Goal: Information Seeking & Learning: Learn about a topic

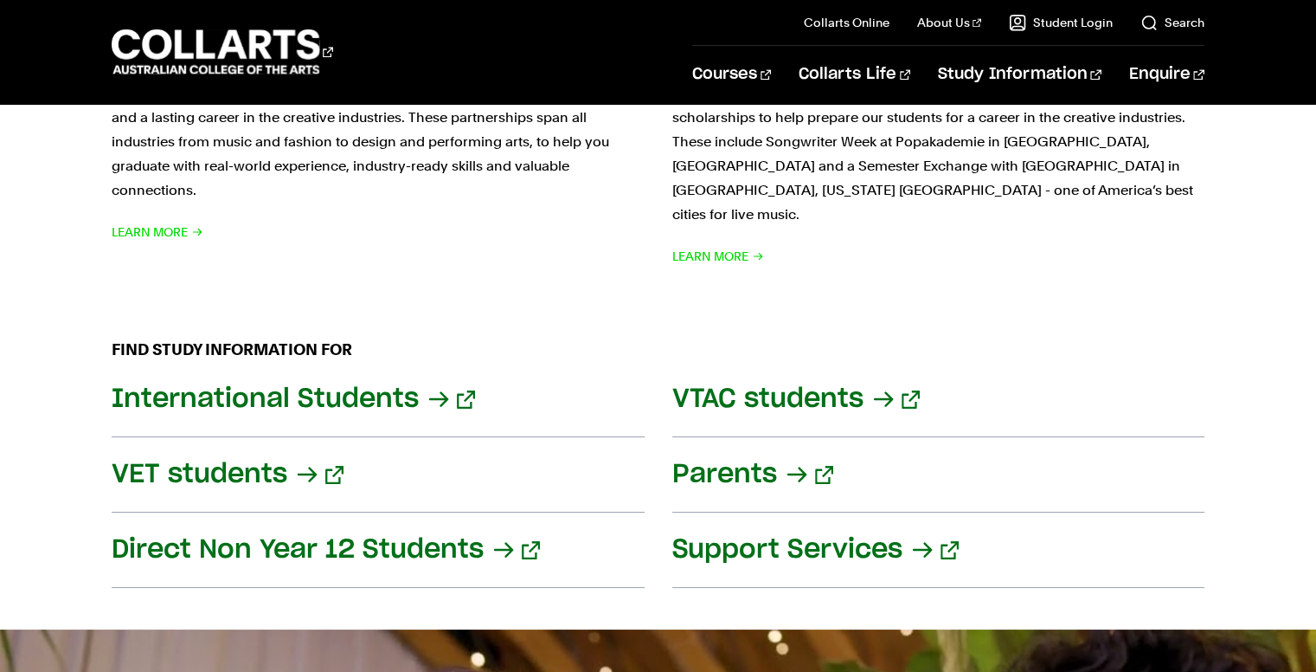
scroll to position [1869, 0]
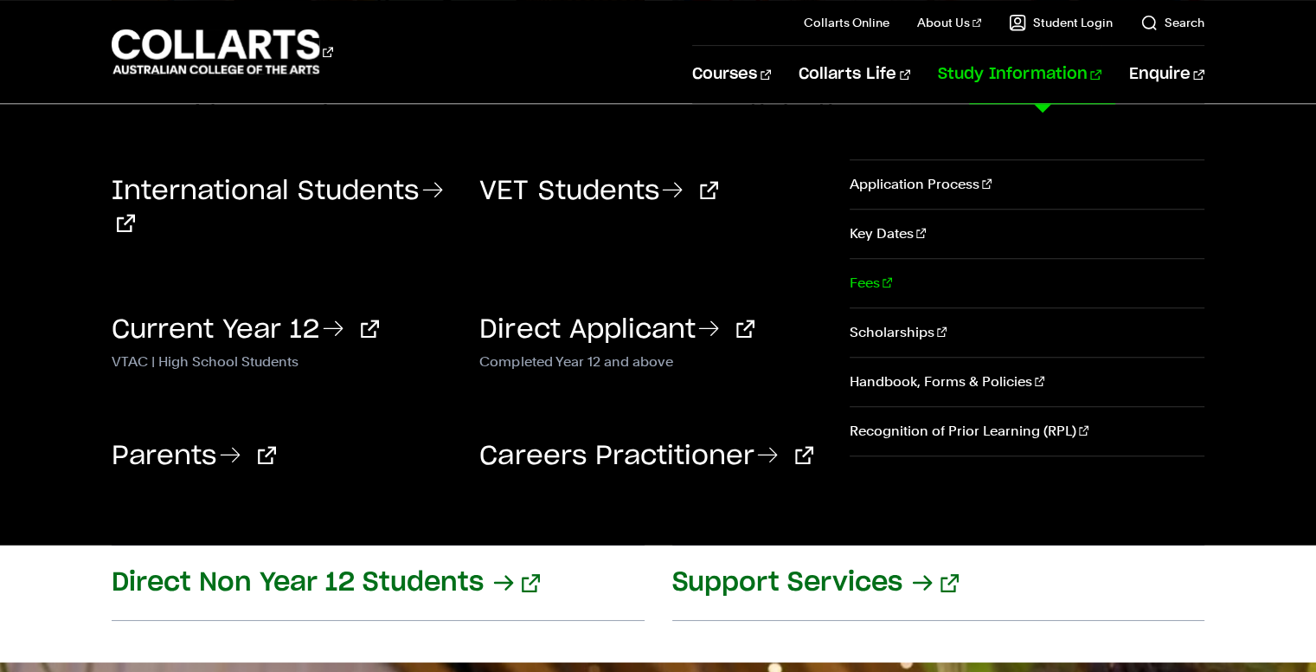
click at [960, 292] on link "Fees" at bounding box center [1027, 283] width 355 height 48
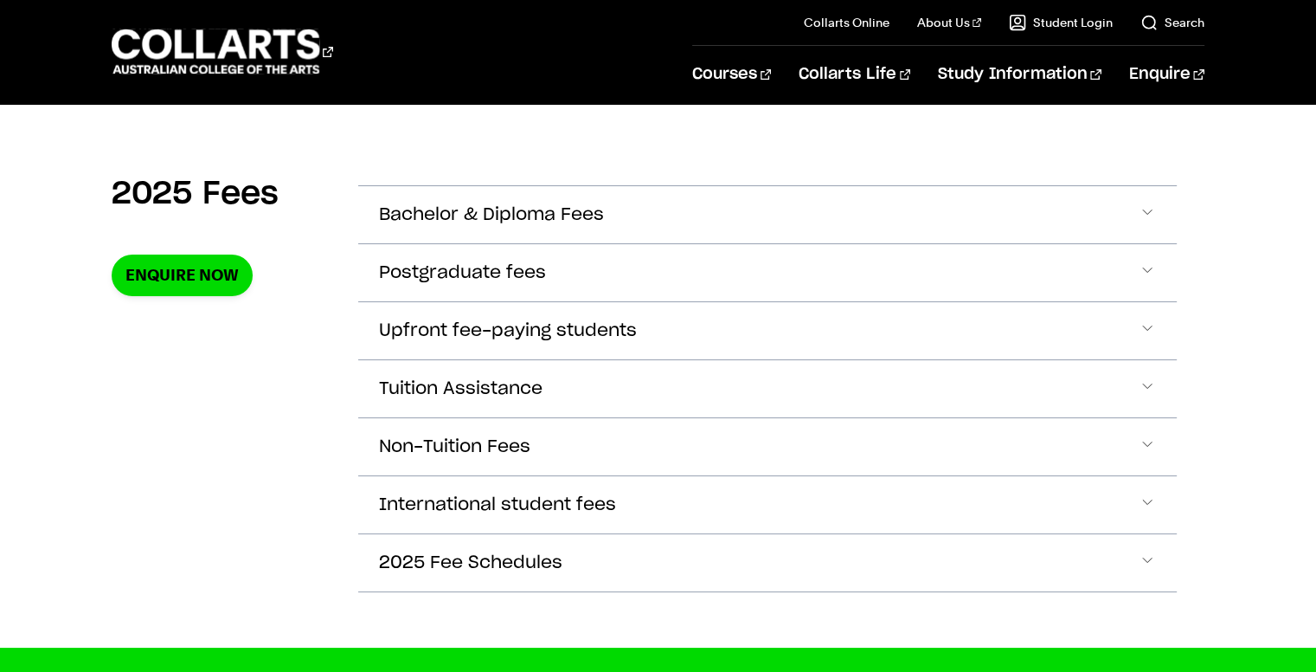
scroll to position [580, 0]
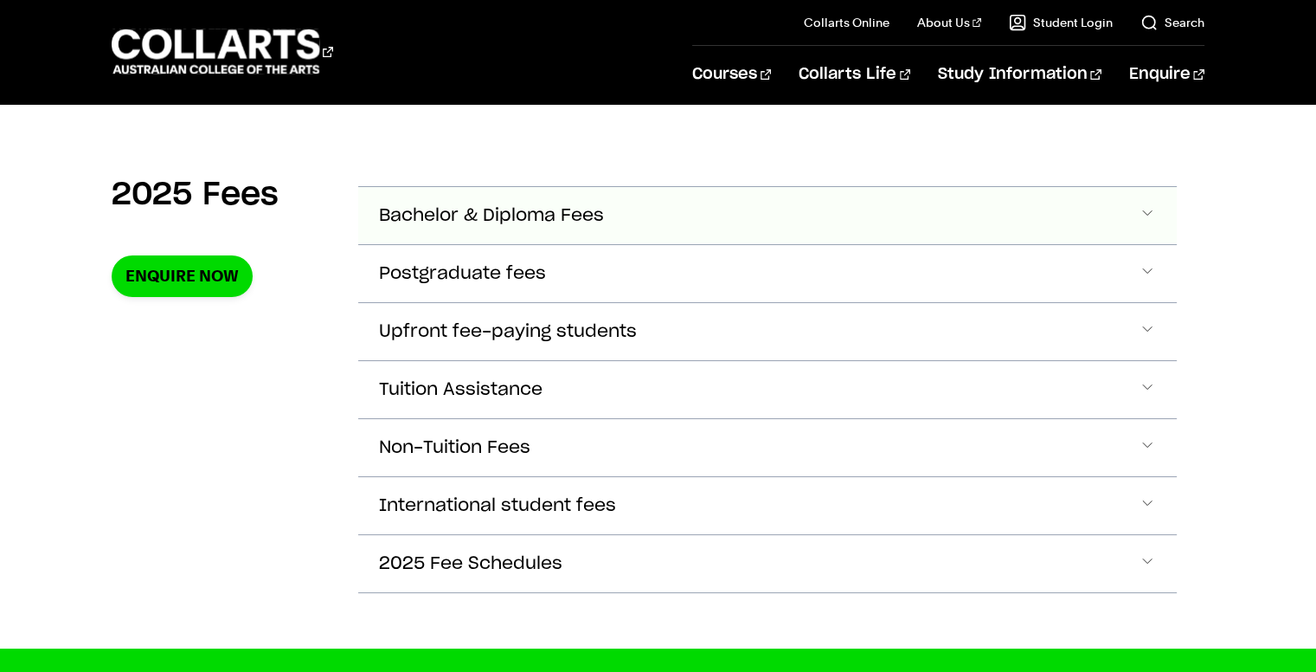
click at [695, 227] on button "Bachelor & Diploma Fees" at bounding box center [767, 215] width 818 height 57
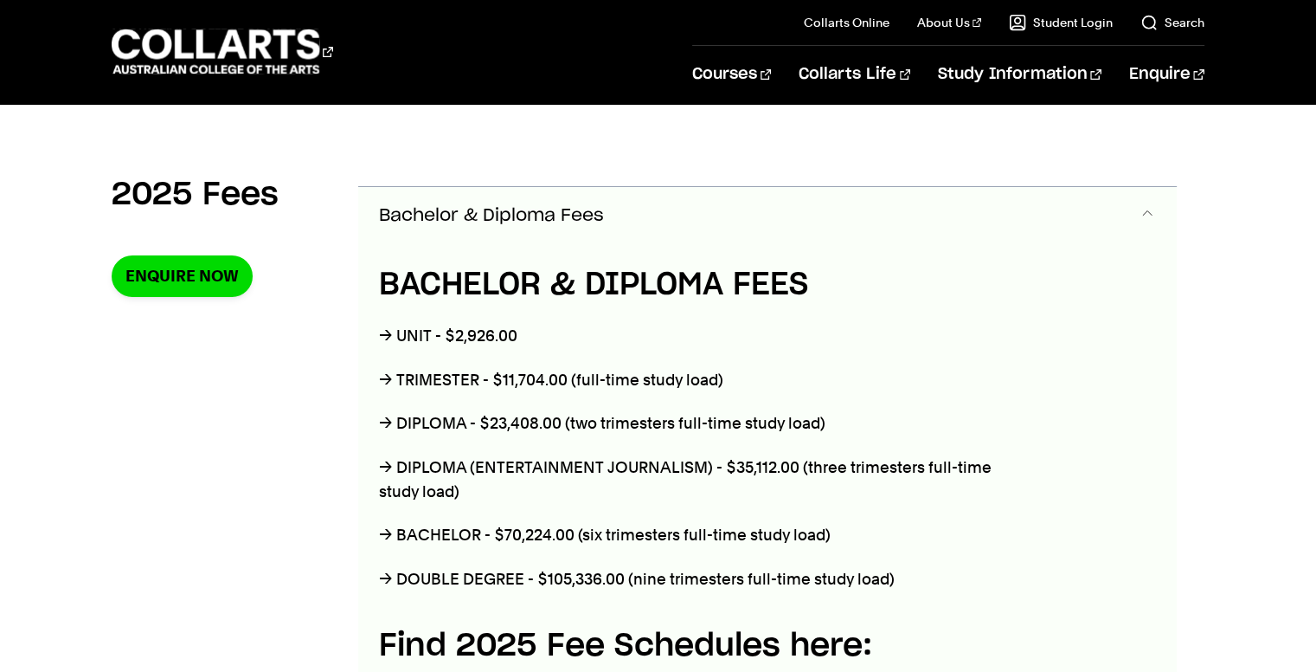
scroll to position [611, 0]
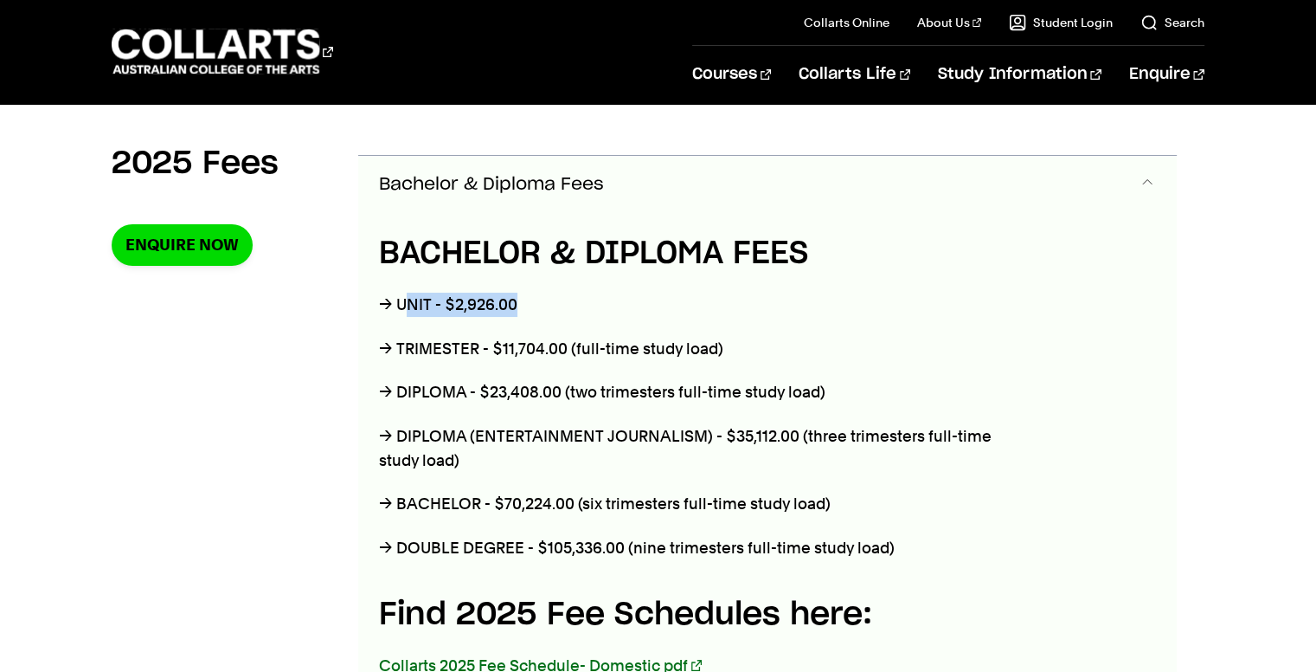
click at [408, 307] on p "→ UNIT - $2,926.00" at bounding box center [700, 305] width 642 height 24
click at [547, 361] on div "BACHELOR & DIPLOMA FEES → UNIT - $2,926.00 → TRIMESTER - $11,704.00 (full-time …" at bounding box center [700, 529] width 684 height 633
drag, startPoint x: 551, startPoint y: 347, endPoint x: 495, endPoint y: 348, distance: 56.3
click at [497, 348] on p "→ TRIMESTER - $11,704.00 (full-time study load)" at bounding box center [700, 349] width 642 height 24
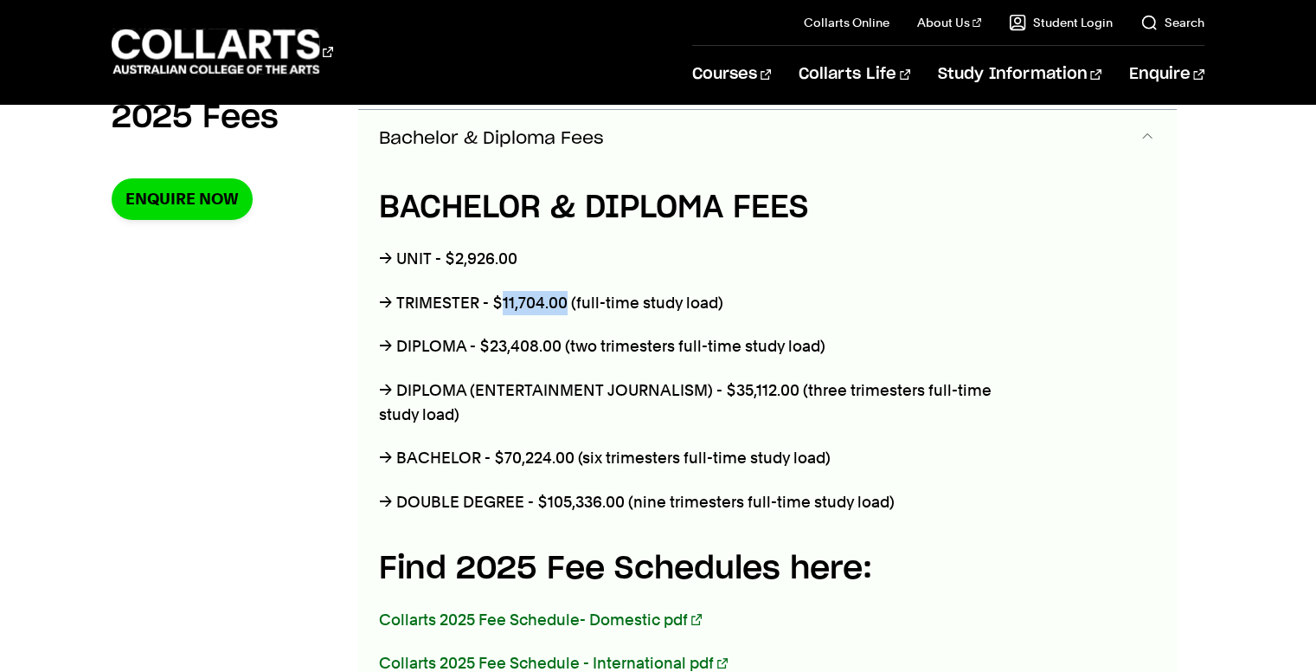
scroll to position [656, 0]
drag, startPoint x: 490, startPoint y: 347, endPoint x: 512, endPoint y: 348, distance: 22.5
click at [512, 348] on p "→ DIPLOMA - $23,408.00 (two trimesters full-time study load)" at bounding box center [700, 347] width 642 height 24
drag, startPoint x: 569, startPoint y: 455, endPoint x: 640, endPoint y: 460, distance: 72.0
click at [640, 460] on p "→ BACHELOR - $70,224.00 (six trimesters full-time study load)" at bounding box center [700, 459] width 642 height 24
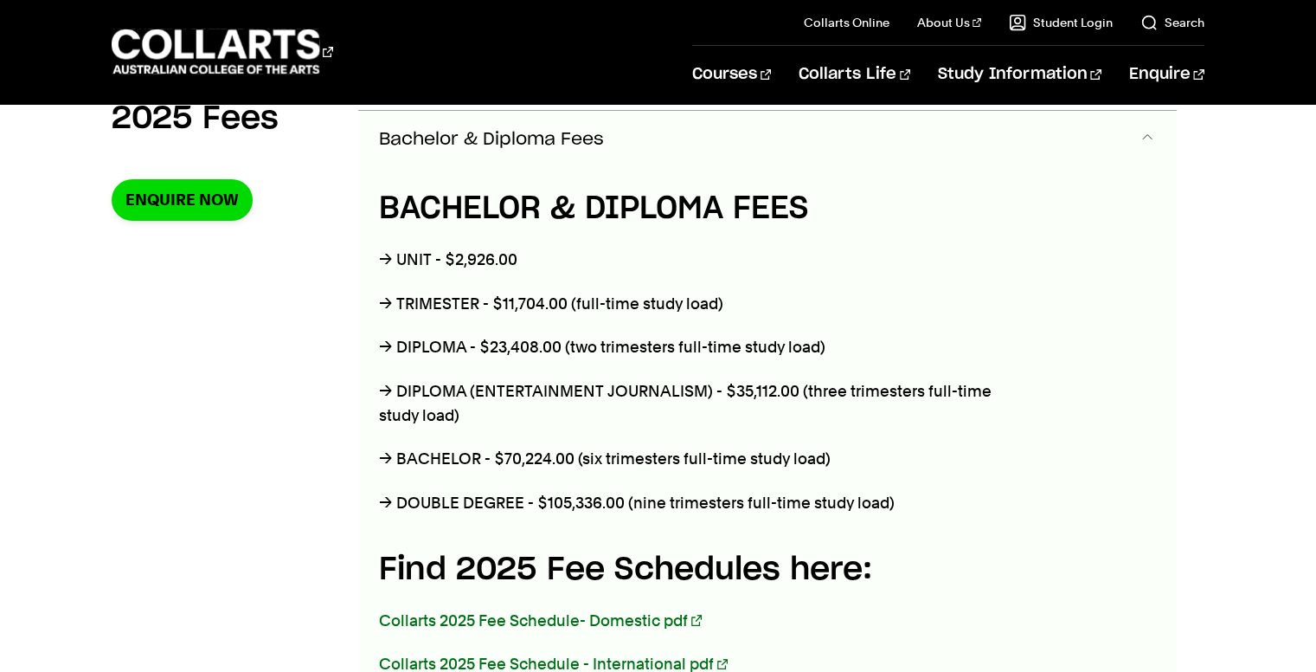
click at [691, 491] on p "→ DOUBLE DEGREE - $105,336.00 (nine trimesters full-time study load)" at bounding box center [700, 503] width 642 height 24
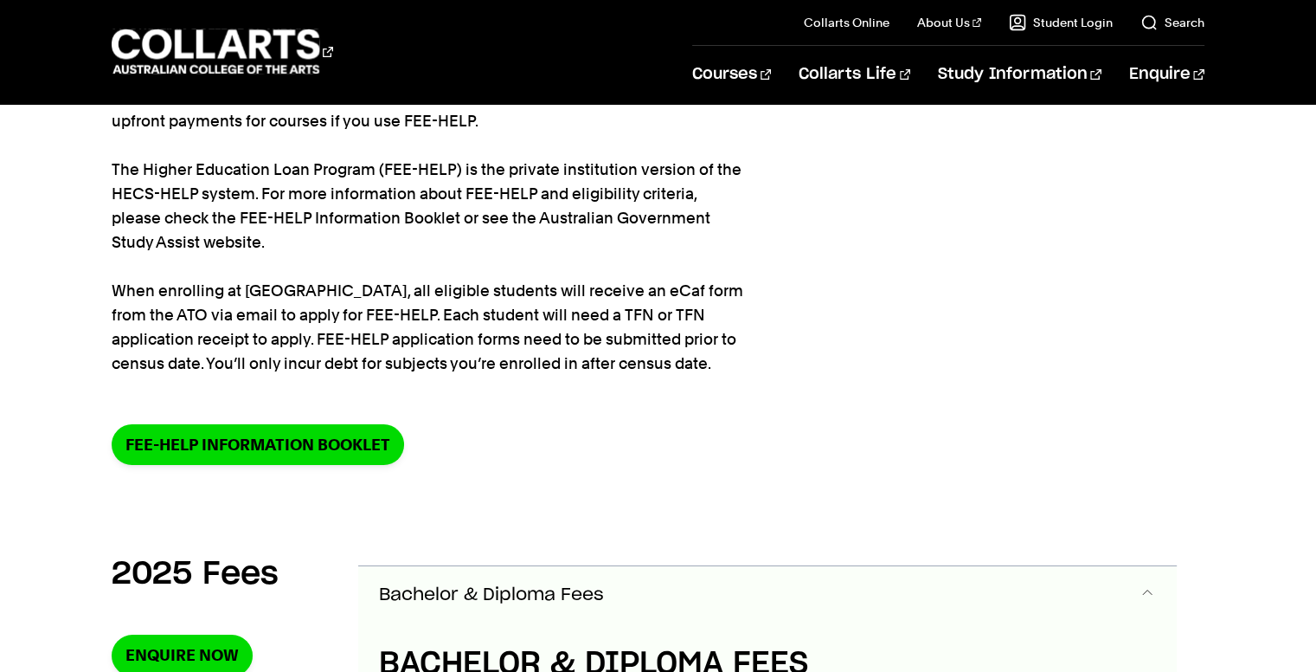
scroll to position [0, 0]
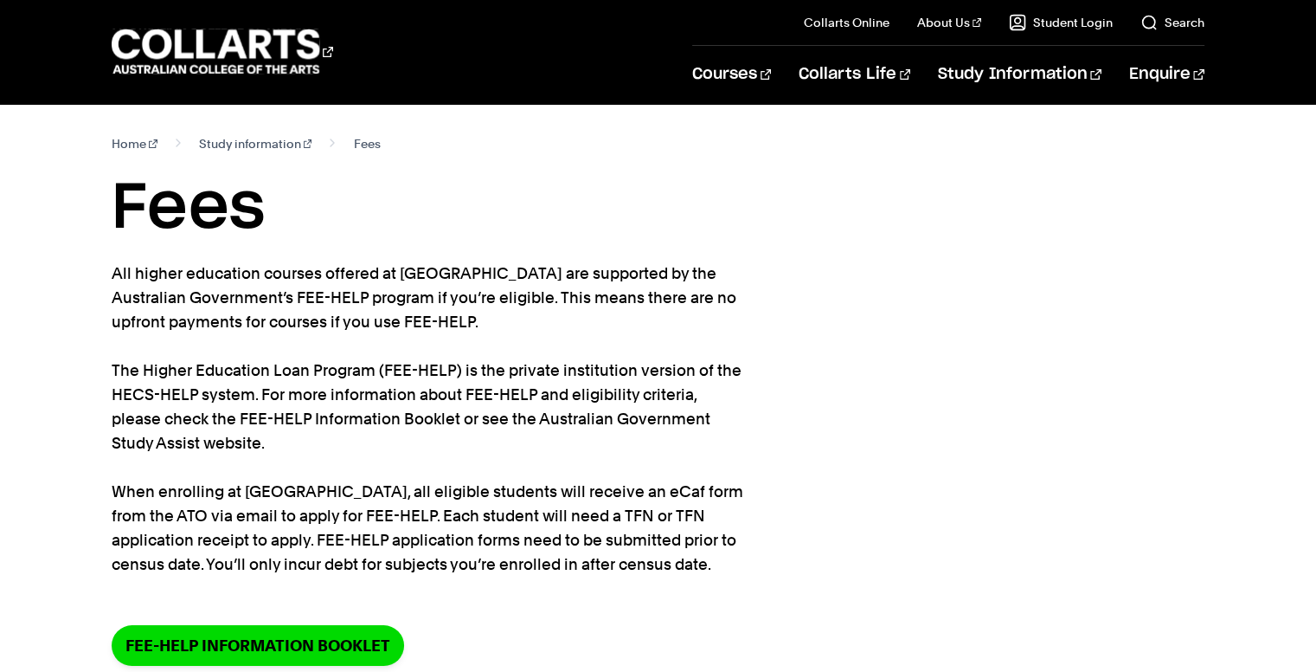
click at [1265, 612] on div "Home Study information Fees Fees All higher education courses offered at [GEOGR…" at bounding box center [658, 412] width 1316 height 617
click at [852, 329] on section "Home Study information Fees Fees All higher education courses offered at [GEOGR…" at bounding box center [658, 412] width 1092 height 617
